Goal: Transaction & Acquisition: Subscribe to service/newsletter

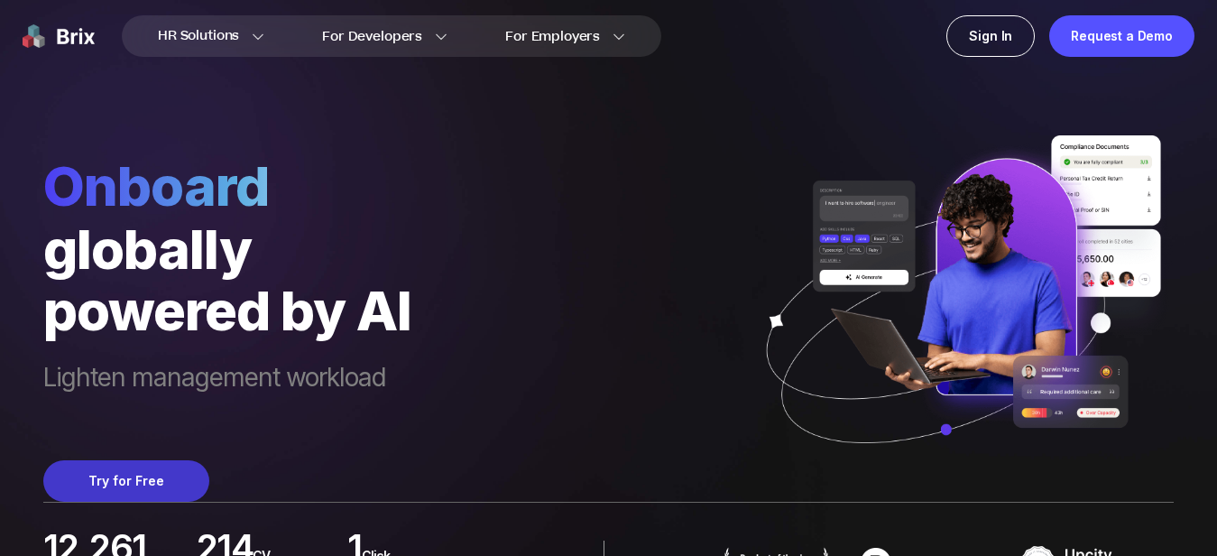
click at [139, 473] on button "Try for Free" at bounding box center [126, 481] width 166 height 42
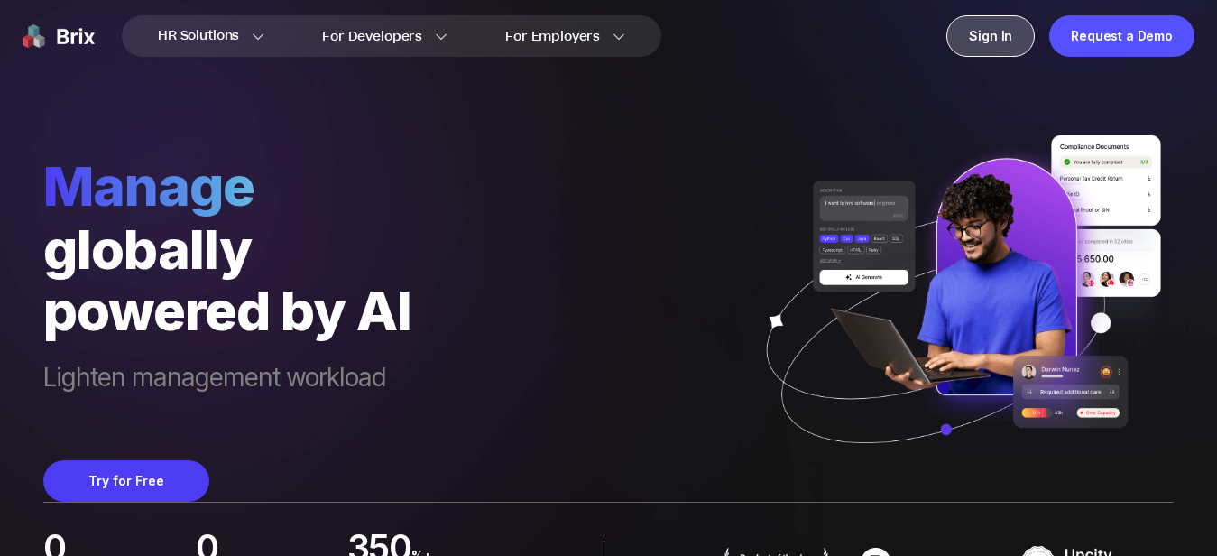
click at [988, 43] on div "Sign In" at bounding box center [991, 36] width 88 height 42
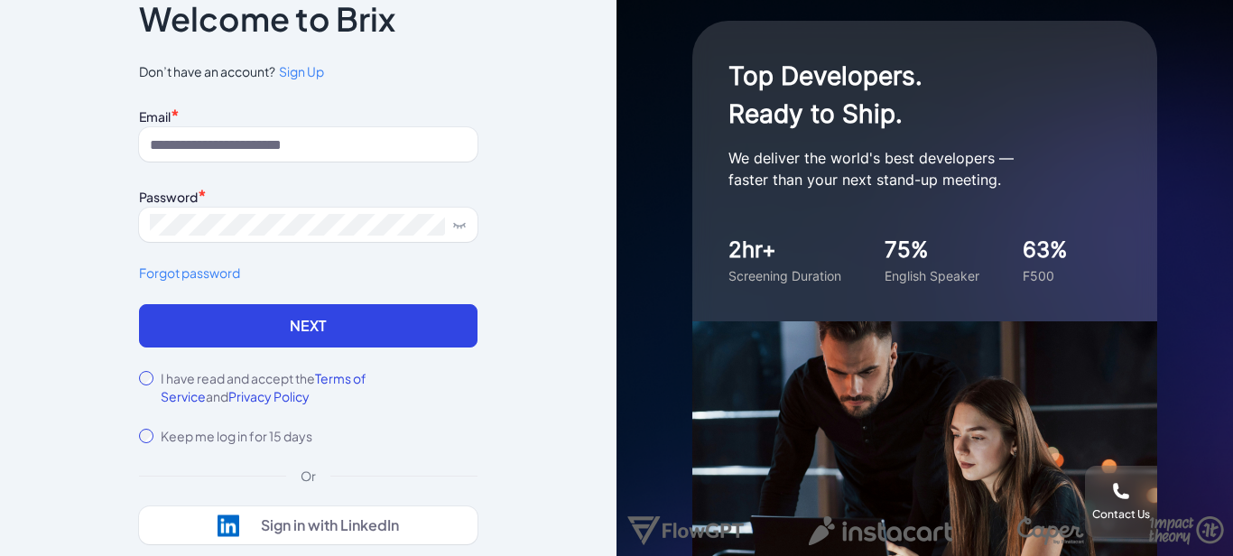
click at [305, 74] on span "Sign Up" at bounding box center [301, 71] width 45 height 16
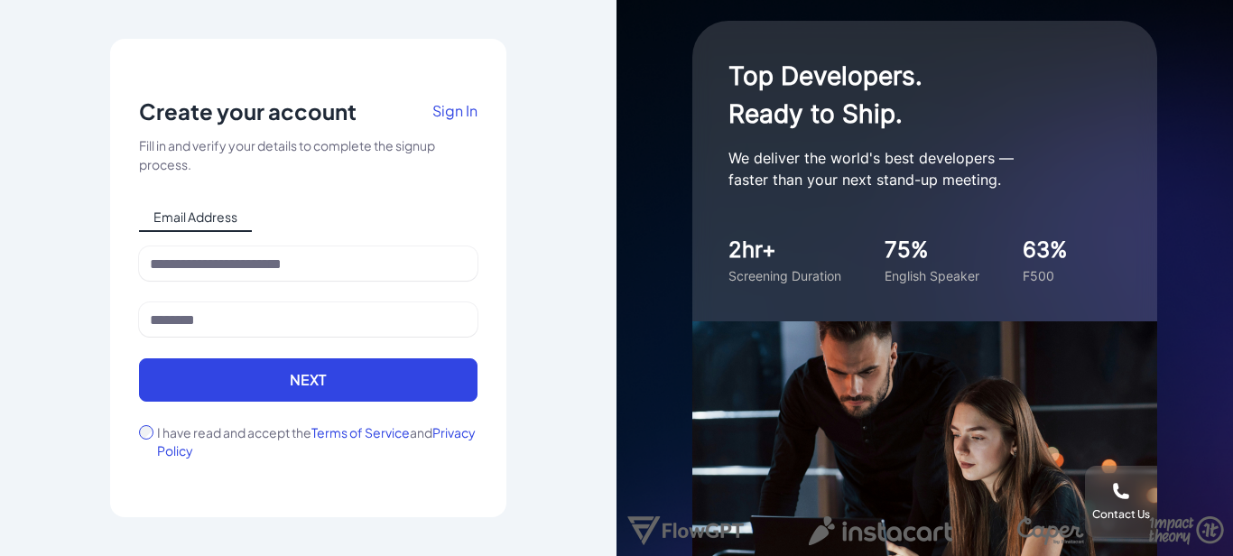
scroll to position [36, 0]
